Goal: Transaction & Acquisition: Purchase product/service

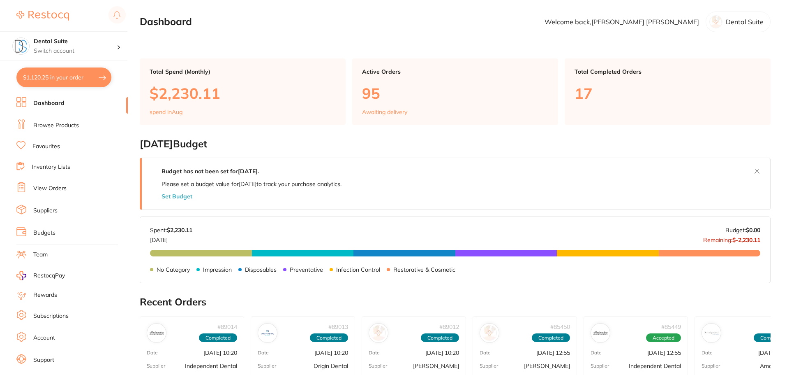
click at [55, 76] on button "$1,120.25 in your order" at bounding box center [63, 77] width 95 height 20
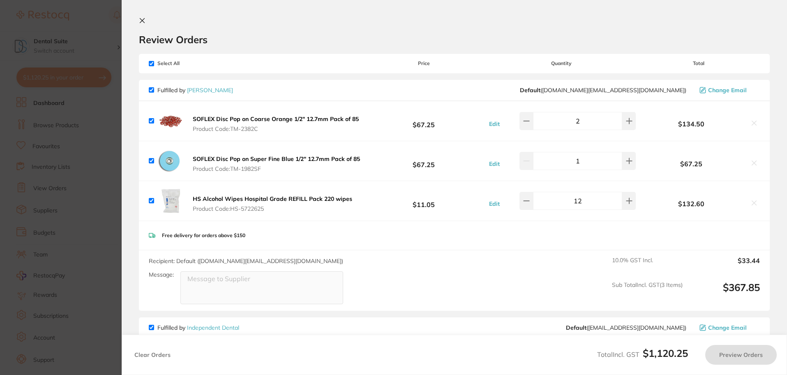
checkbox input "true"
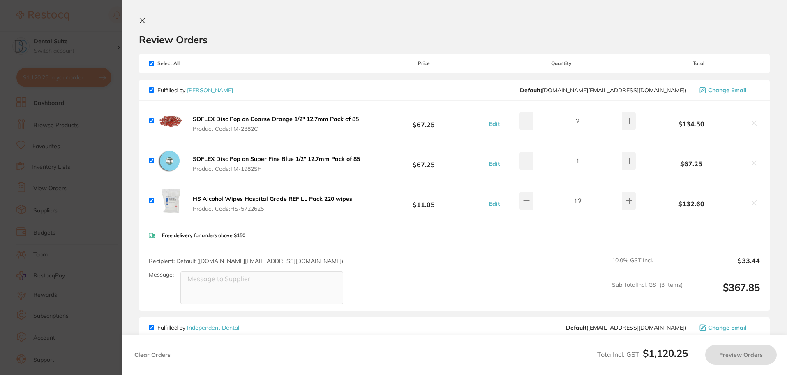
checkbox input "true"
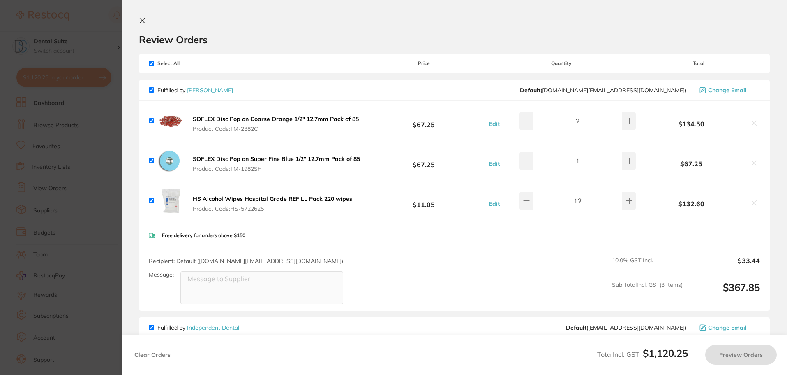
checkbox input "true"
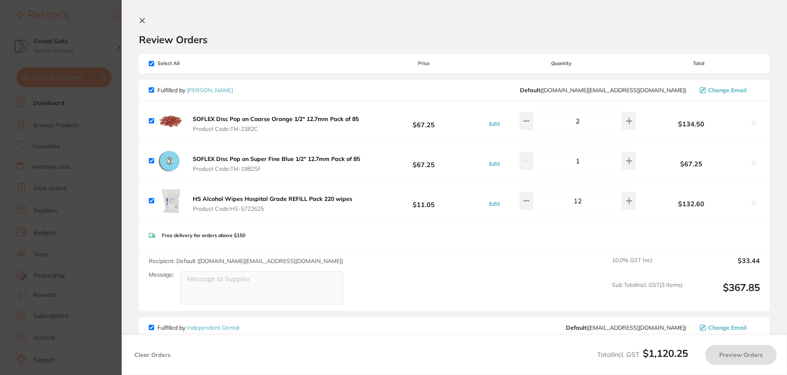
checkbox input "true"
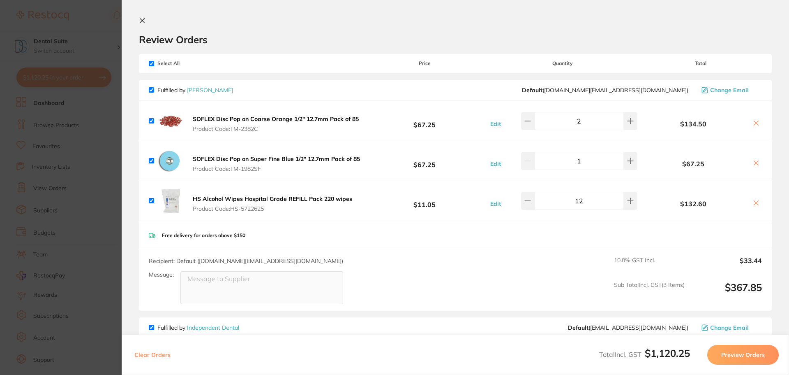
click at [139, 20] on section "Review Orders Your orders are being processed and we will notify you once we ha…" at bounding box center [456, 187] width 668 height 375
click at [139, 19] on icon at bounding box center [142, 20] width 7 height 7
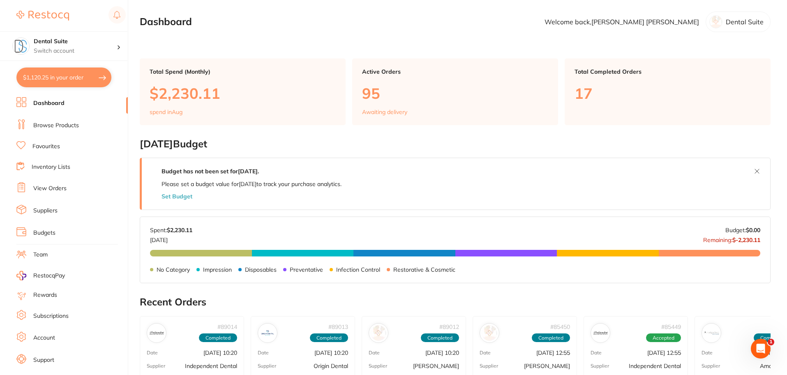
click at [59, 120] on li "Browse Products" at bounding box center [71, 125] width 111 height 12
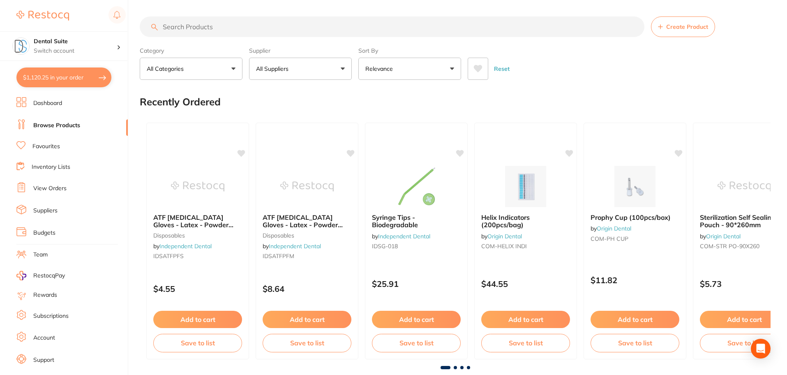
click at [189, 24] on input "search" at bounding box center [392, 26] width 505 height 21
type input "tempbond clear"
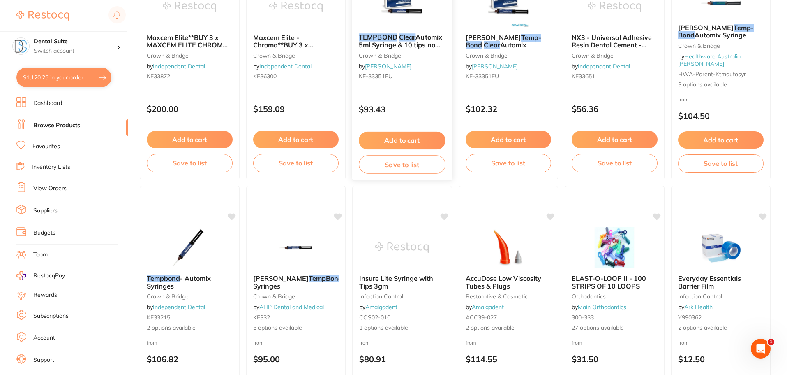
scroll to position [288, 0]
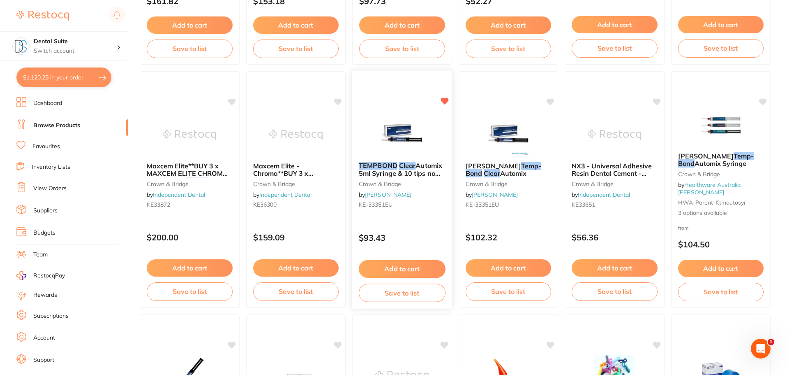
click at [398, 270] on button "Add to cart" at bounding box center [402, 269] width 87 height 18
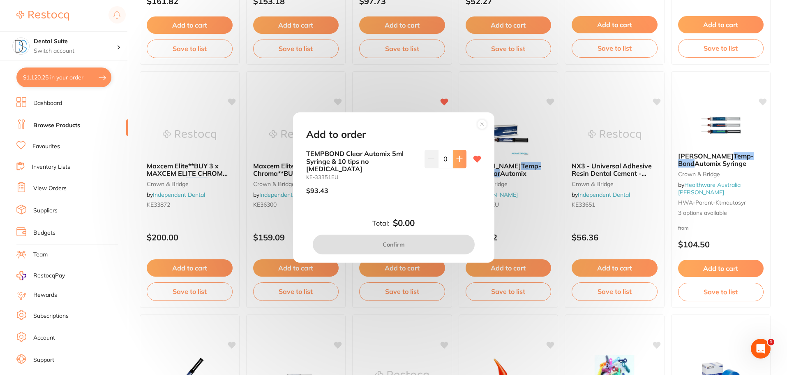
scroll to position [0, 0]
click at [457, 162] on icon at bounding box center [459, 158] width 5 height 5
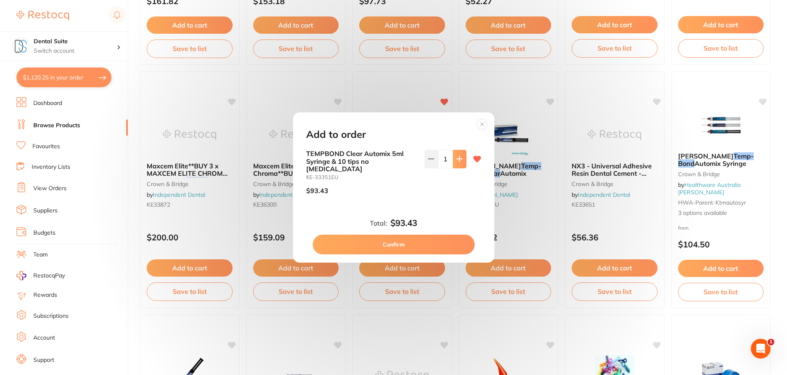
click at [456, 162] on icon at bounding box center [459, 158] width 7 height 7
type input "2"
click at [398, 243] on button "Confirm" at bounding box center [394, 244] width 162 height 20
checkbox input "false"
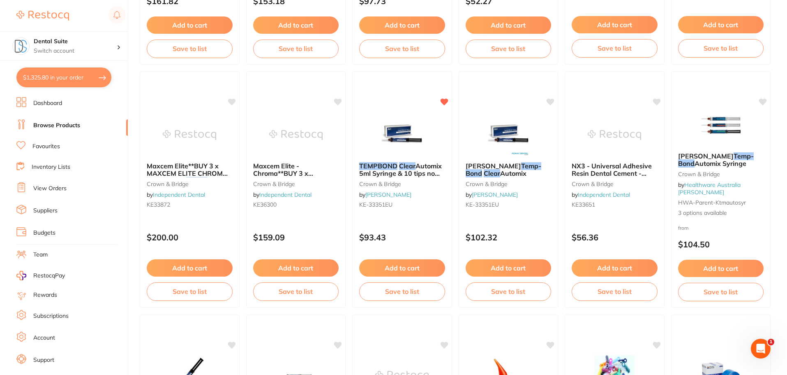
click at [54, 75] on button "$1,325.80 in your order" at bounding box center [63, 77] width 95 height 20
checkbox input "true"
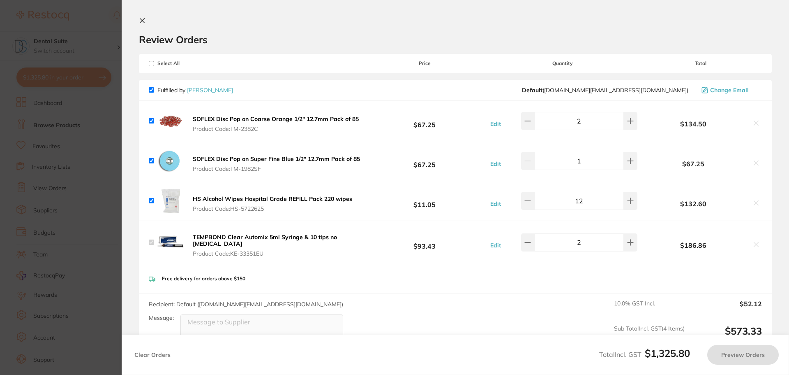
checkbox input "true"
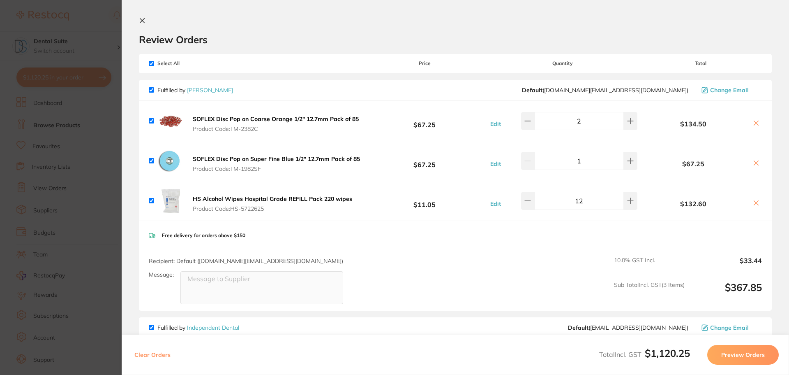
click at [143, 21] on icon at bounding box center [142, 21] width 5 height 5
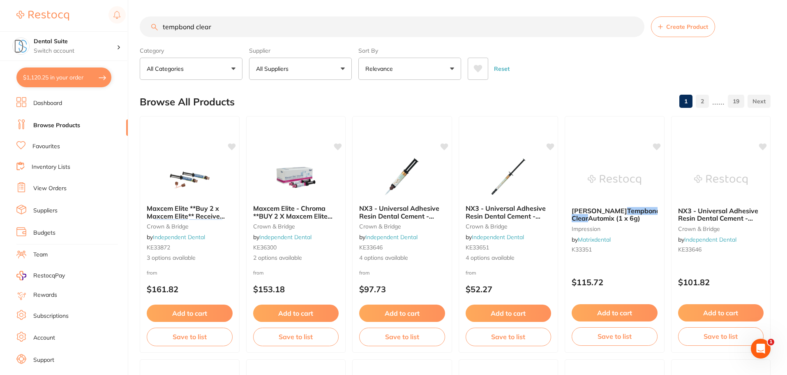
drag, startPoint x: 226, startPoint y: 28, endPoint x: 140, endPoint y: 14, distance: 87.2
click at [127, 19] on div "$1,120.25 Dental Suite Switch account Dental Suite $1,120.25 in your order Dash…" at bounding box center [393, 187] width 787 height 375
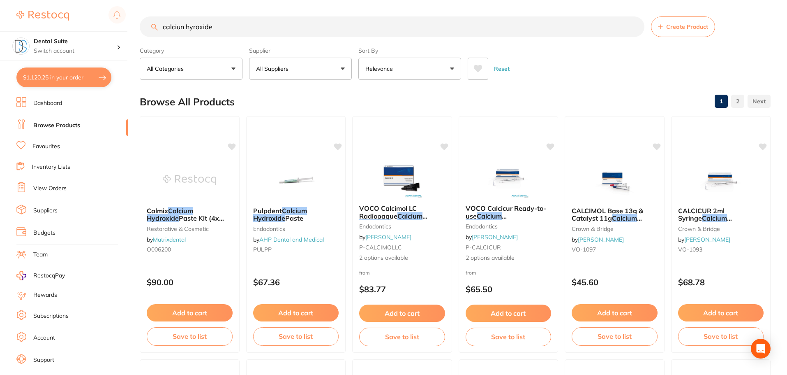
type input "calciun hyroxide"
click at [299, 66] on button "All Suppliers" at bounding box center [300, 69] width 103 height 22
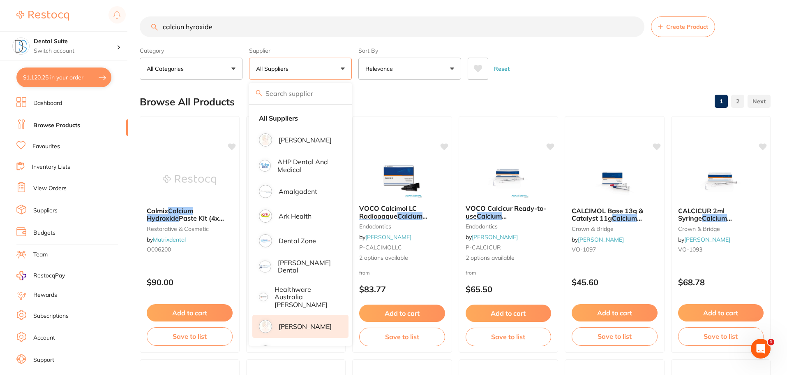
click at [298, 322] on p "[PERSON_NAME]" at bounding box center [305, 325] width 53 height 7
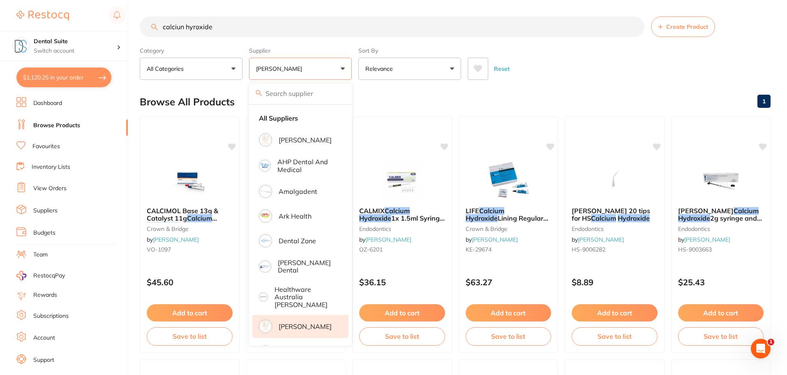
click at [641, 57] on div "Reset" at bounding box center [616, 65] width 296 height 29
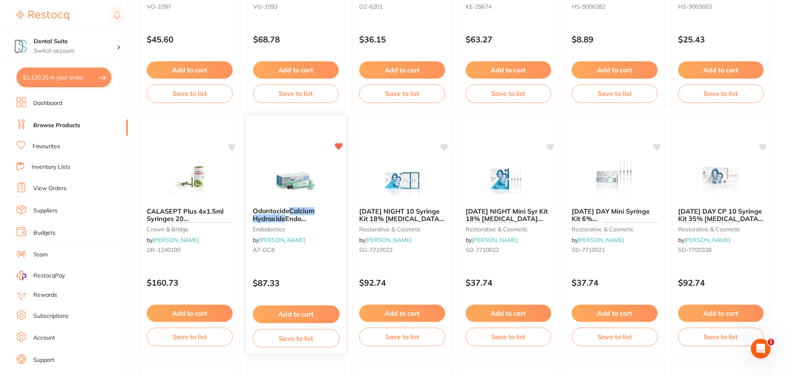
scroll to position [247, 0]
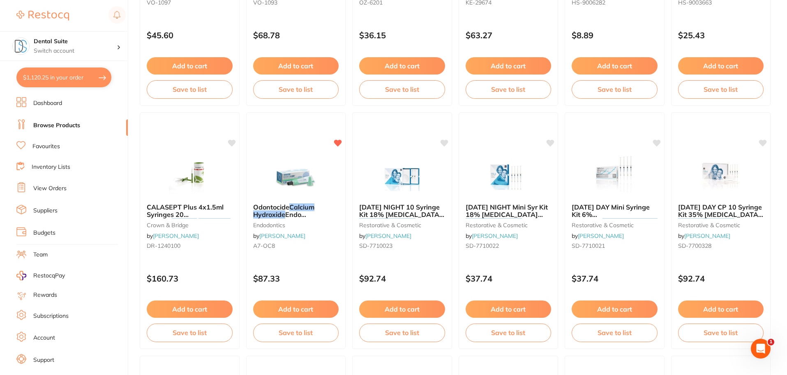
click at [187, 310] on button "Add to cart" at bounding box center [190, 308] width 86 height 17
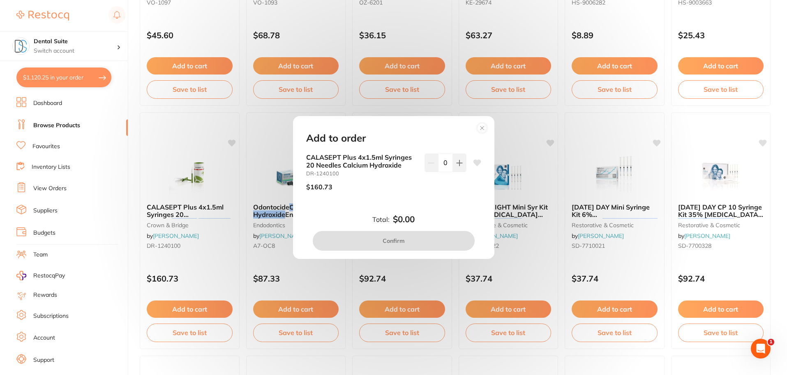
scroll to position [0, 0]
click at [462, 164] on button at bounding box center [460, 162] width 14 height 18
type input "1"
click at [423, 239] on button "Confirm" at bounding box center [394, 241] width 162 height 20
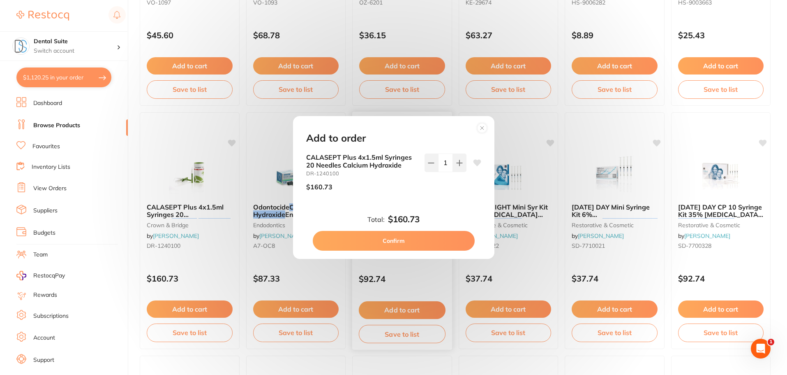
checkbox input "false"
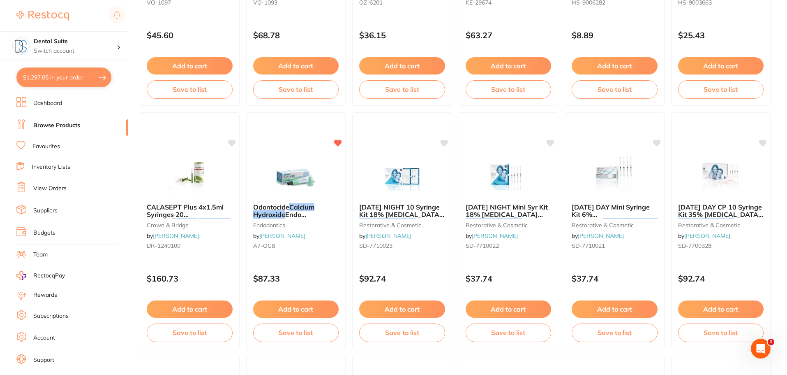
click at [61, 72] on button "$1,297.05 in your order" at bounding box center [63, 77] width 95 height 20
checkbox input "true"
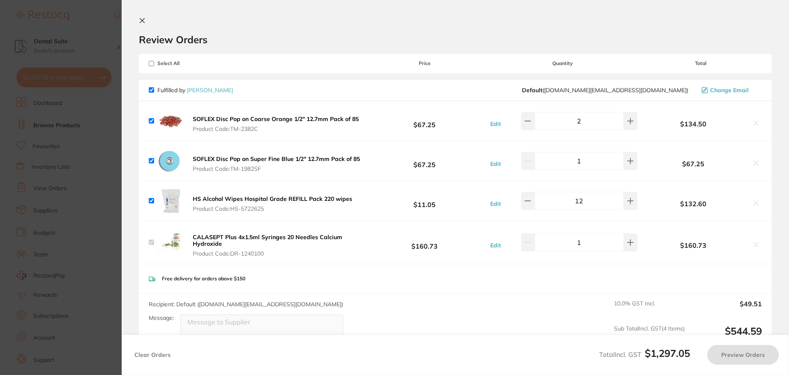
checkbox input "true"
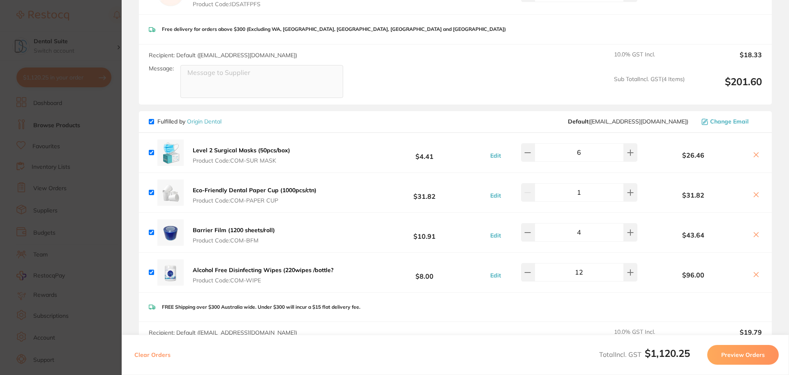
scroll to position [411, 0]
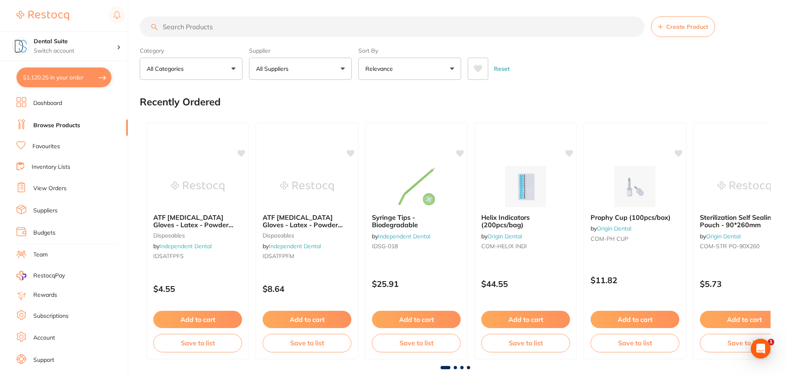
click at [67, 77] on button "$1,120.25 in your order" at bounding box center [63, 77] width 95 height 20
checkbox input "true"
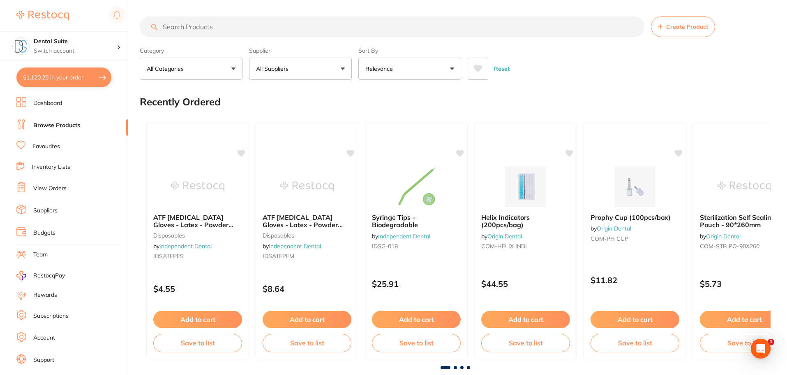
checkbox input "true"
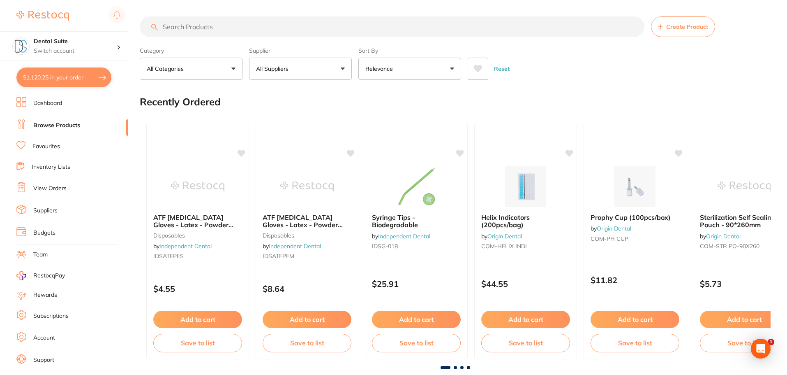
checkbox input "true"
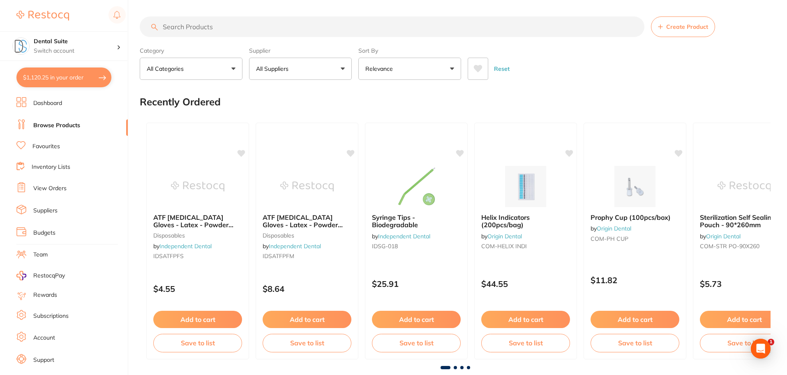
checkbox input "true"
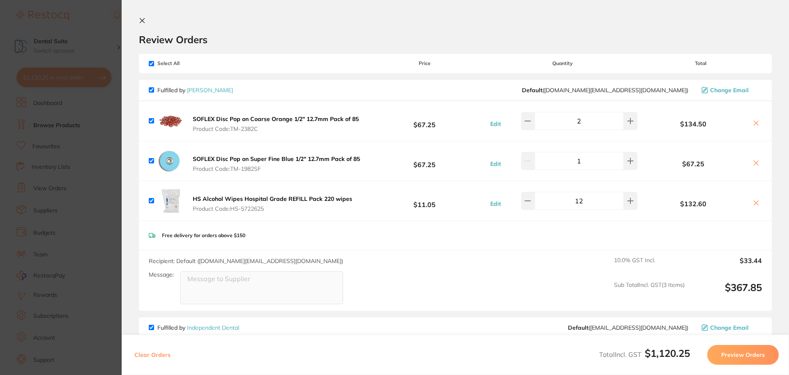
click at [142, 23] on icon at bounding box center [142, 20] width 7 height 7
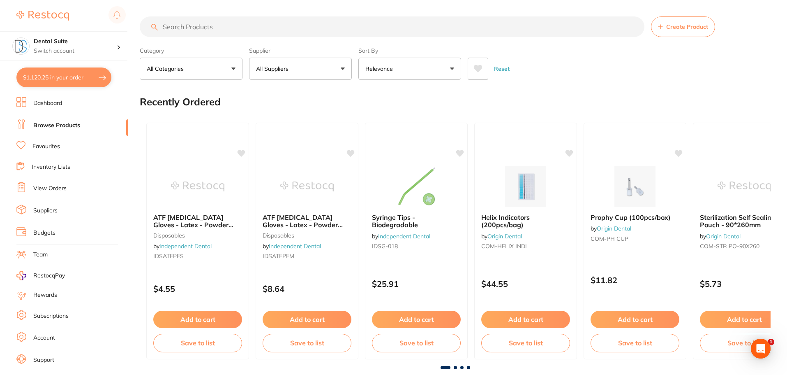
click at [214, 28] on input "search" at bounding box center [392, 26] width 505 height 21
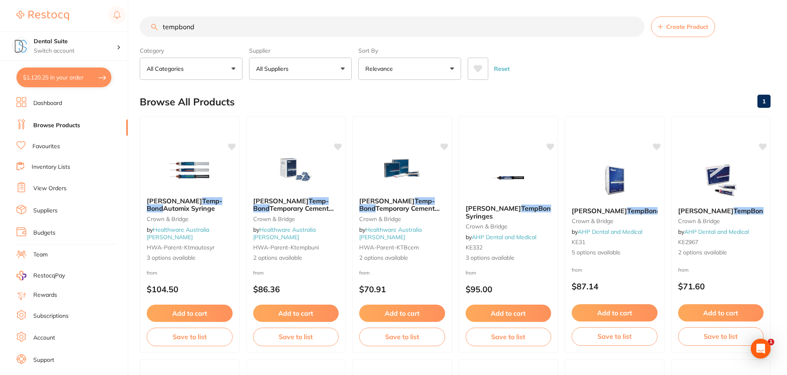
type input "tempbond"
click at [347, 70] on button "All Suppliers" at bounding box center [300, 69] width 103 height 22
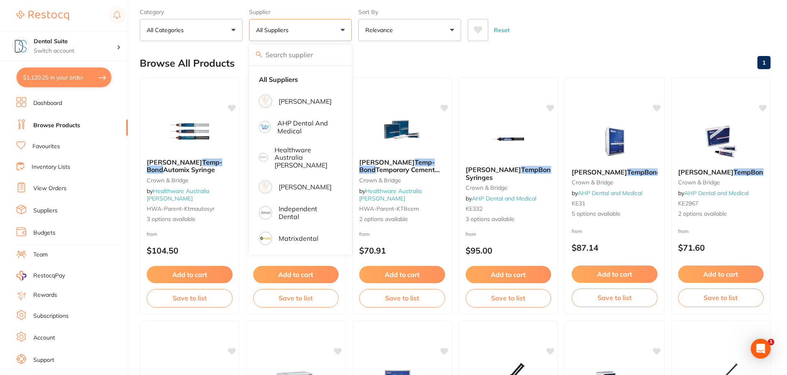
scroll to position [123, 0]
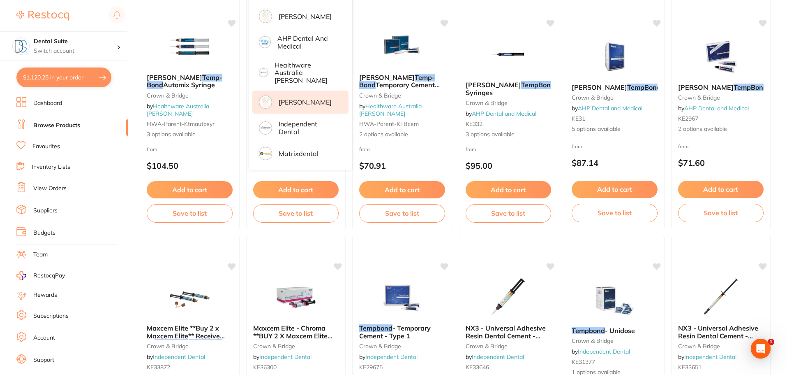
click at [297, 98] on p "[PERSON_NAME]" at bounding box center [305, 101] width 53 height 7
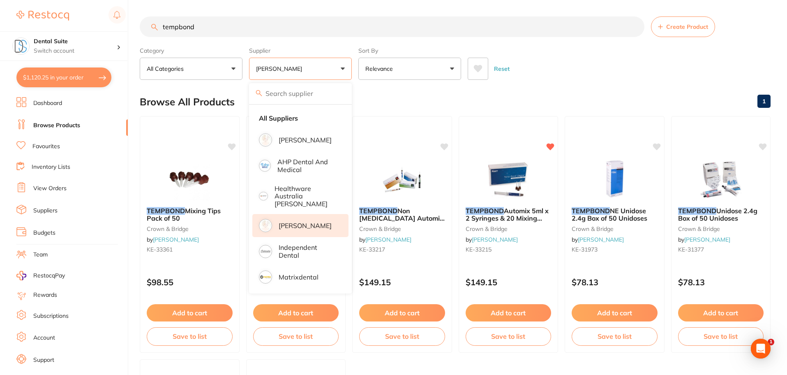
scroll to position [0, 0]
click at [598, 84] on main "tempbond Create Product Category All Categories All Categories crown & bridge C…" at bounding box center [464, 319] width 648 height 638
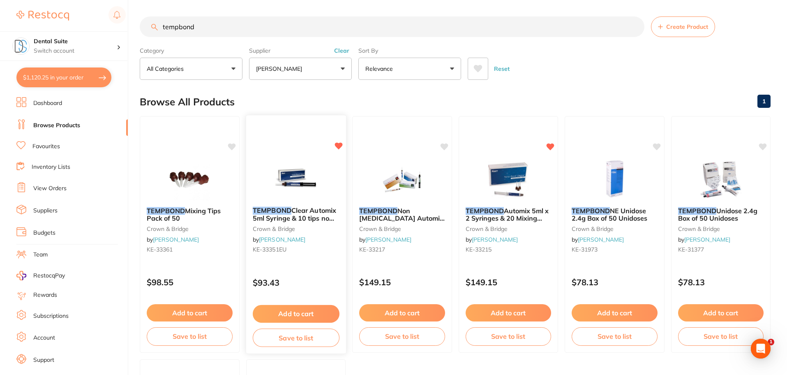
click at [291, 313] on button "Add to cart" at bounding box center [295, 314] width 87 height 18
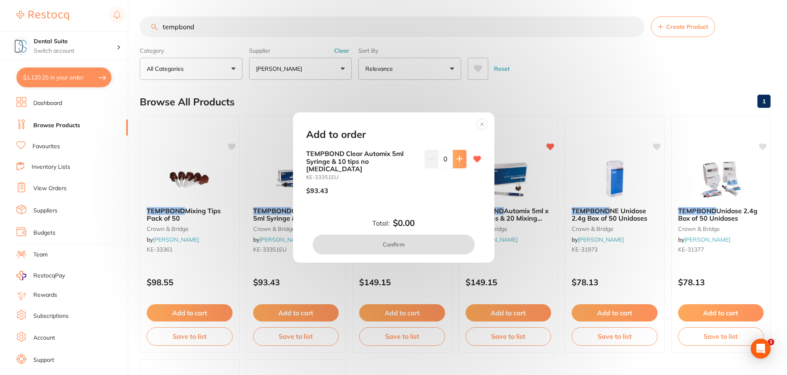
click at [458, 162] on icon at bounding box center [459, 158] width 5 height 5
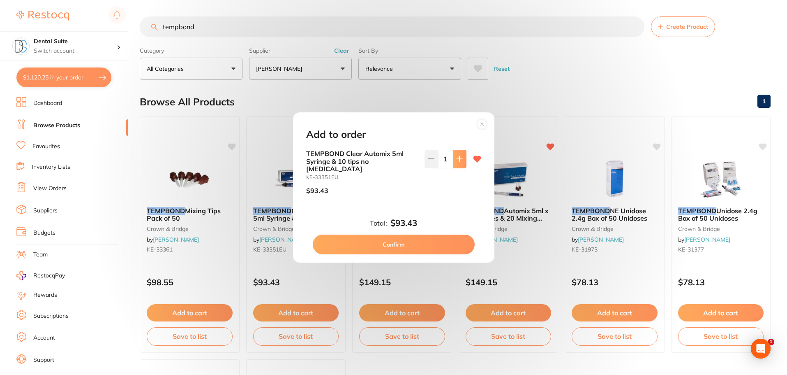
click at [457, 162] on icon at bounding box center [459, 158] width 5 height 5
type input "2"
click at [396, 240] on button "Confirm" at bounding box center [394, 244] width 162 height 20
checkbox input "false"
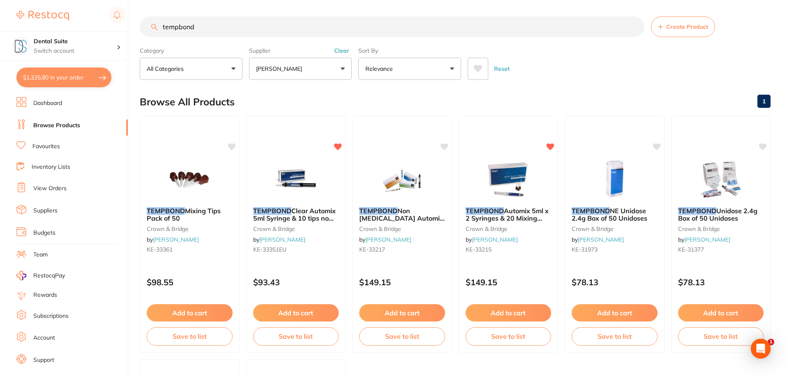
drag, startPoint x: 152, startPoint y: 28, endPoint x: 144, endPoint y: 27, distance: 7.9
click at [144, 27] on input "tempbond" at bounding box center [392, 26] width 505 height 21
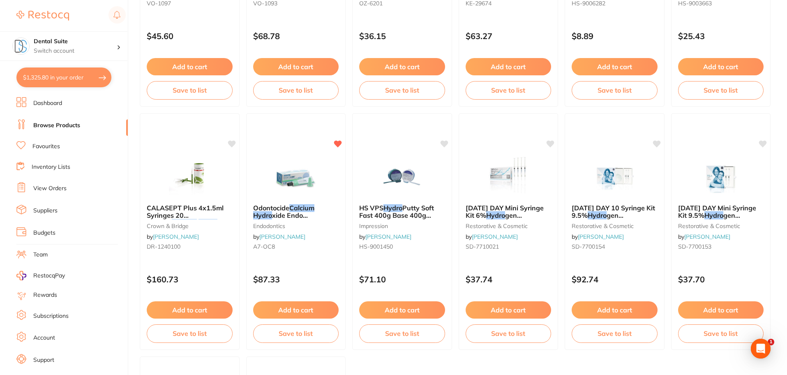
scroll to position [247, 0]
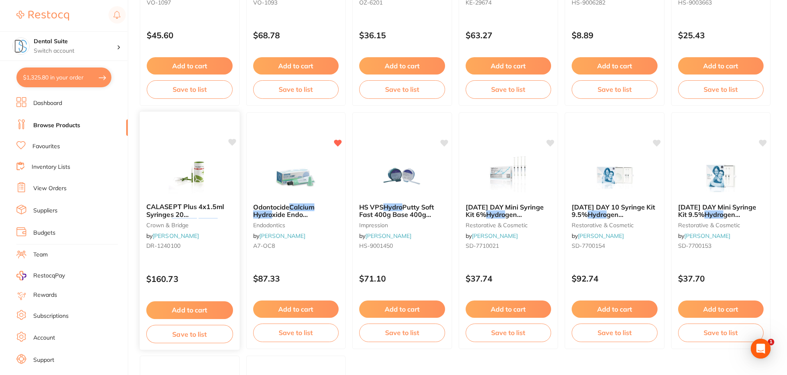
type input "calcium hydro"
click at [165, 308] on button "Add to cart" at bounding box center [190, 308] width 86 height 17
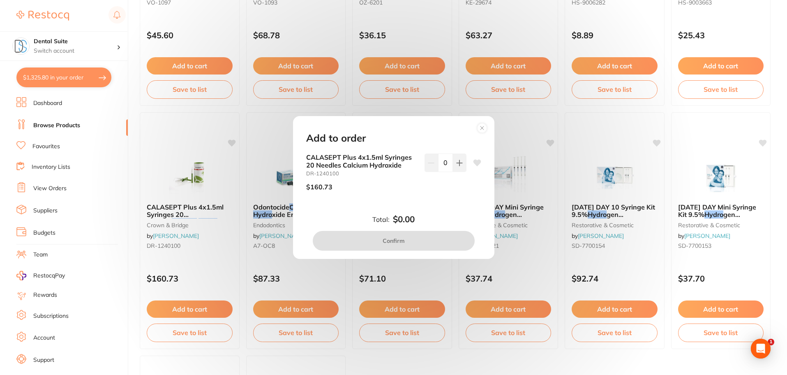
scroll to position [0, 0]
click at [456, 166] on button at bounding box center [460, 162] width 14 height 18
type input "1"
click at [414, 237] on button "Confirm" at bounding box center [394, 241] width 162 height 20
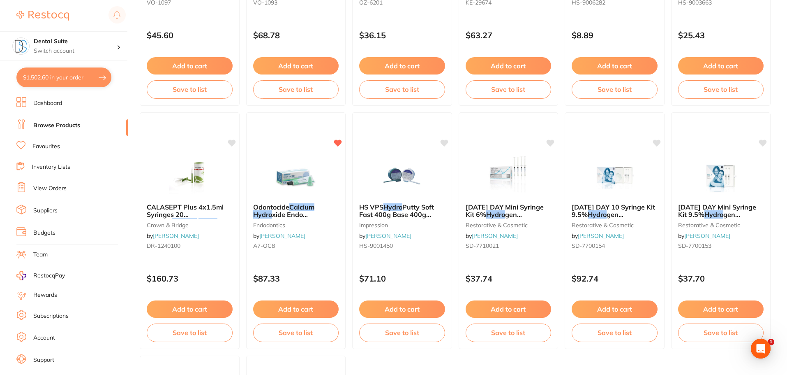
click at [44, 76] on button "$1,502.60 in your order" at bounding box center [63, 77] width 95 height 20
checkbox input "true"
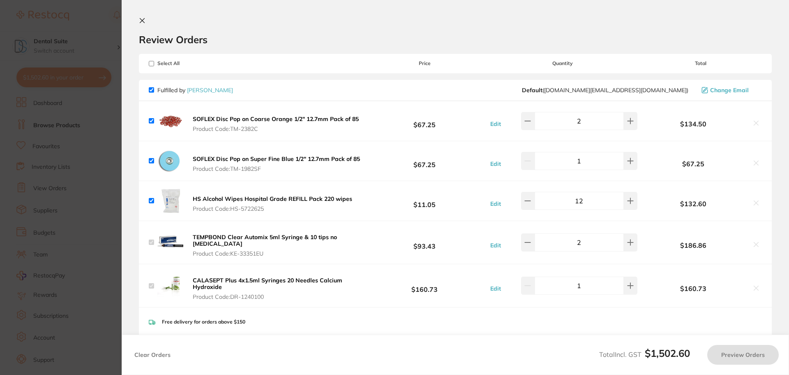
checkbox input "true"
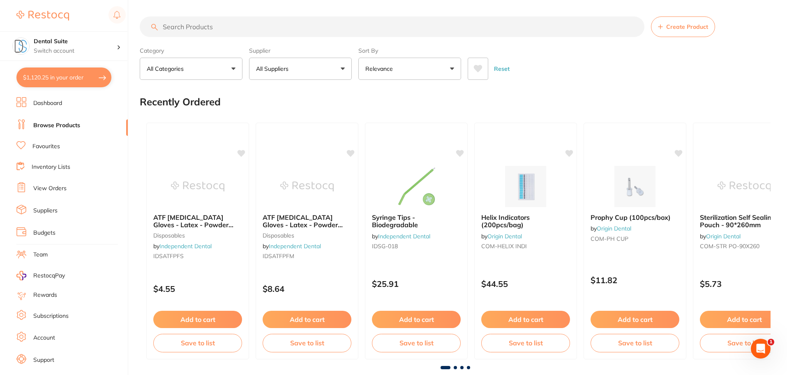
click at [275, 64] on button "All Suppliers" at bounding box center [300, 69] width 103 height 22
